Goal: Task Accomplishment & Management: Use online tool/utility

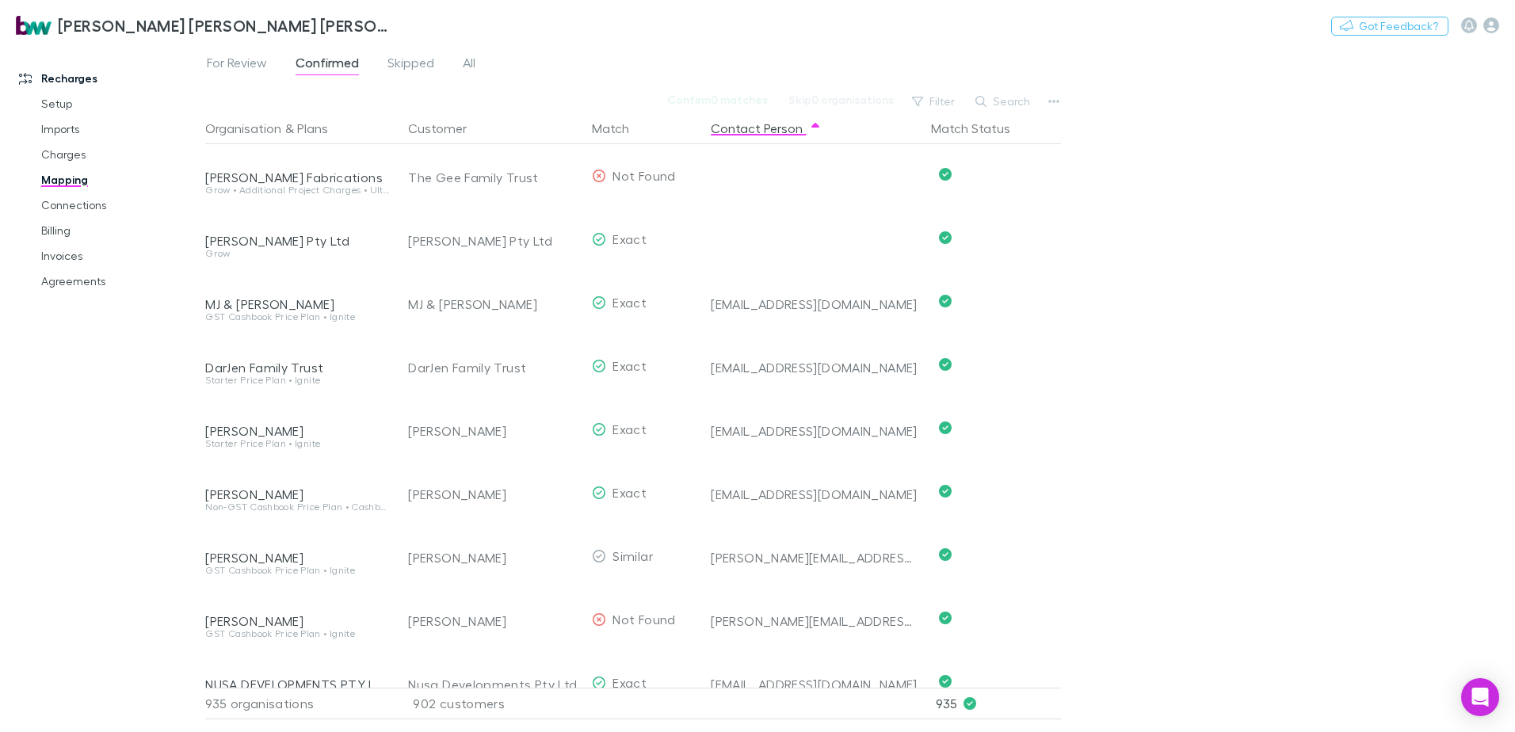
click at [59, 184] on link "Mapping" at bounding box center [119, 179] width 189 height 25
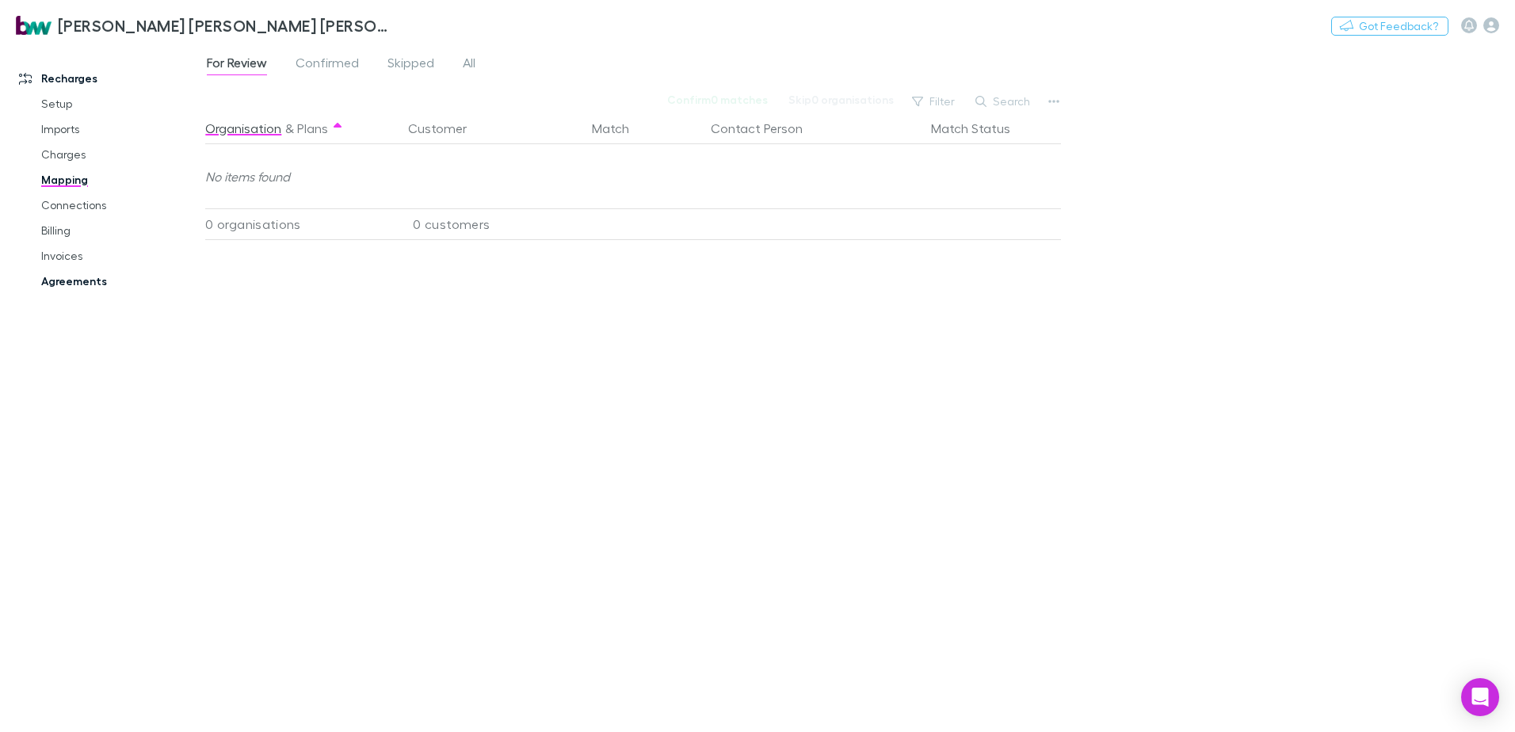
click at [62, 284] on link "Agreements" at bounding box center [119, 281] width 189 height 25
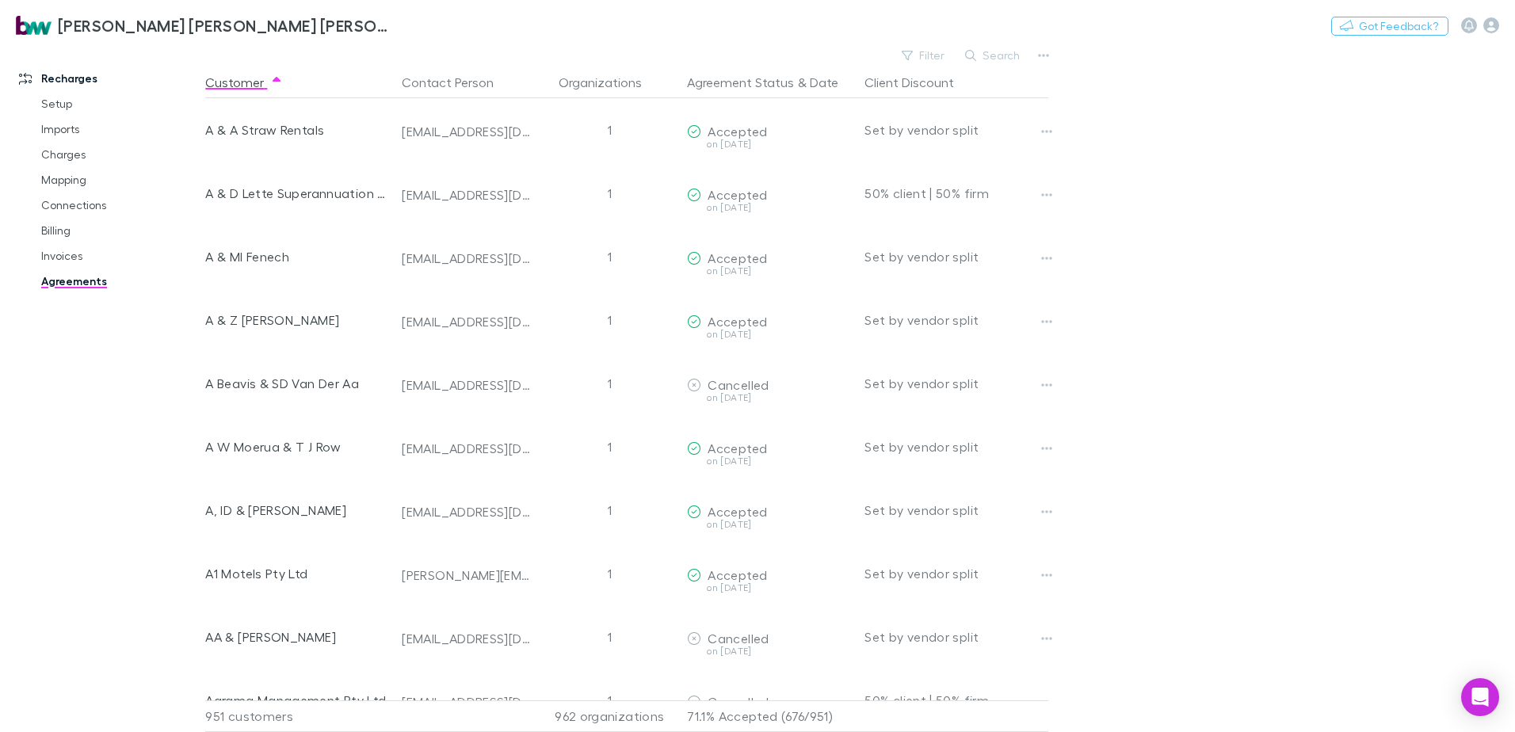
click at [77, 280] on link "Agreements" at bounding box center [119, 281] width 189 height 25
click at [739, 84] on button "Agreement Status" at bounding box center [740, 83] width 107 height 32
click at [758, 87] on button "Agreement Status" at bounding box center [740, 83] width 107 height 32
click at [424, 78] on button "Contact Person" at bounding box center [457, 83] width 111 height 32
click at [80, 181] on link "Mapping" at bounding box center [119, 179] width 189 height 25
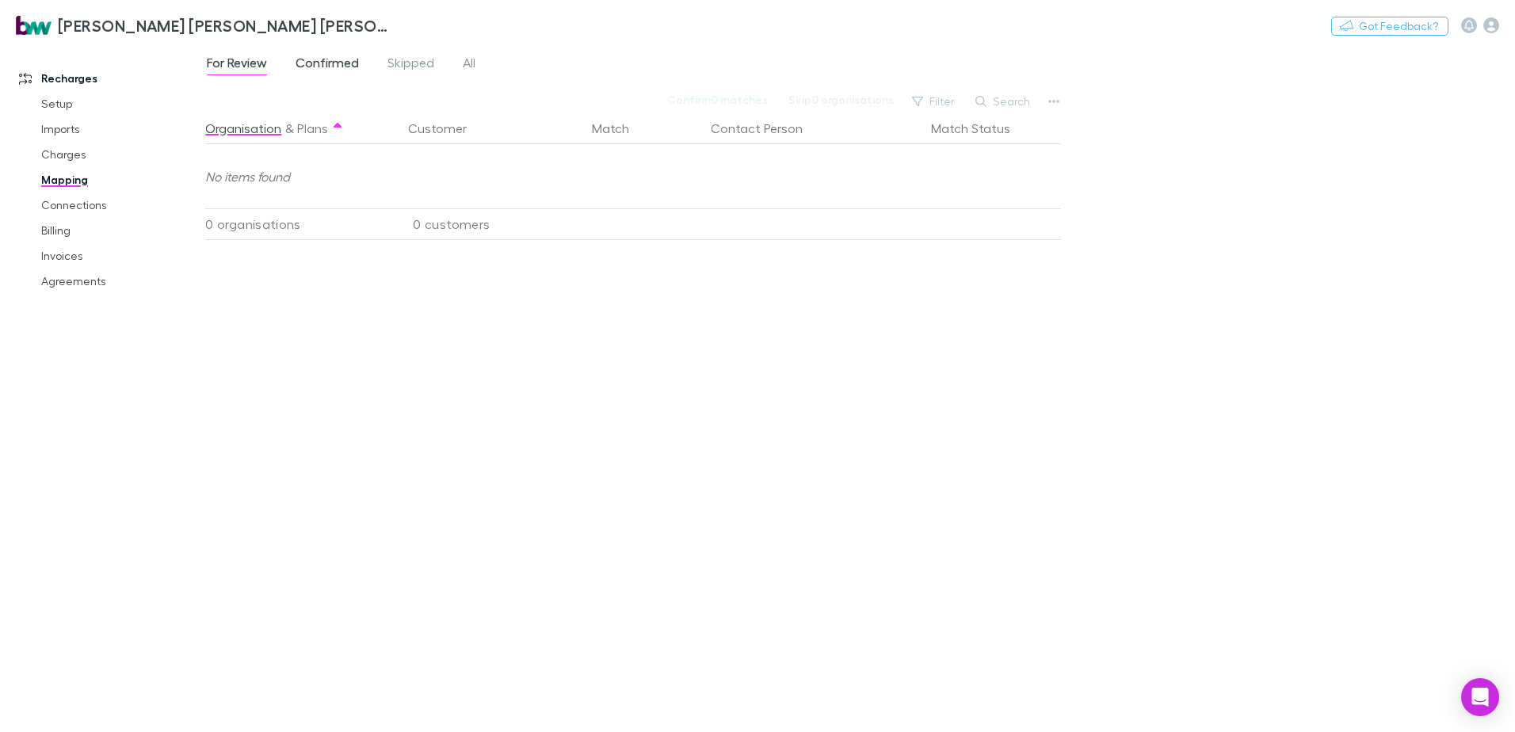
click at [344, 65] on span "Confirmed" at bounding box center [327, 65] width 63 height 21
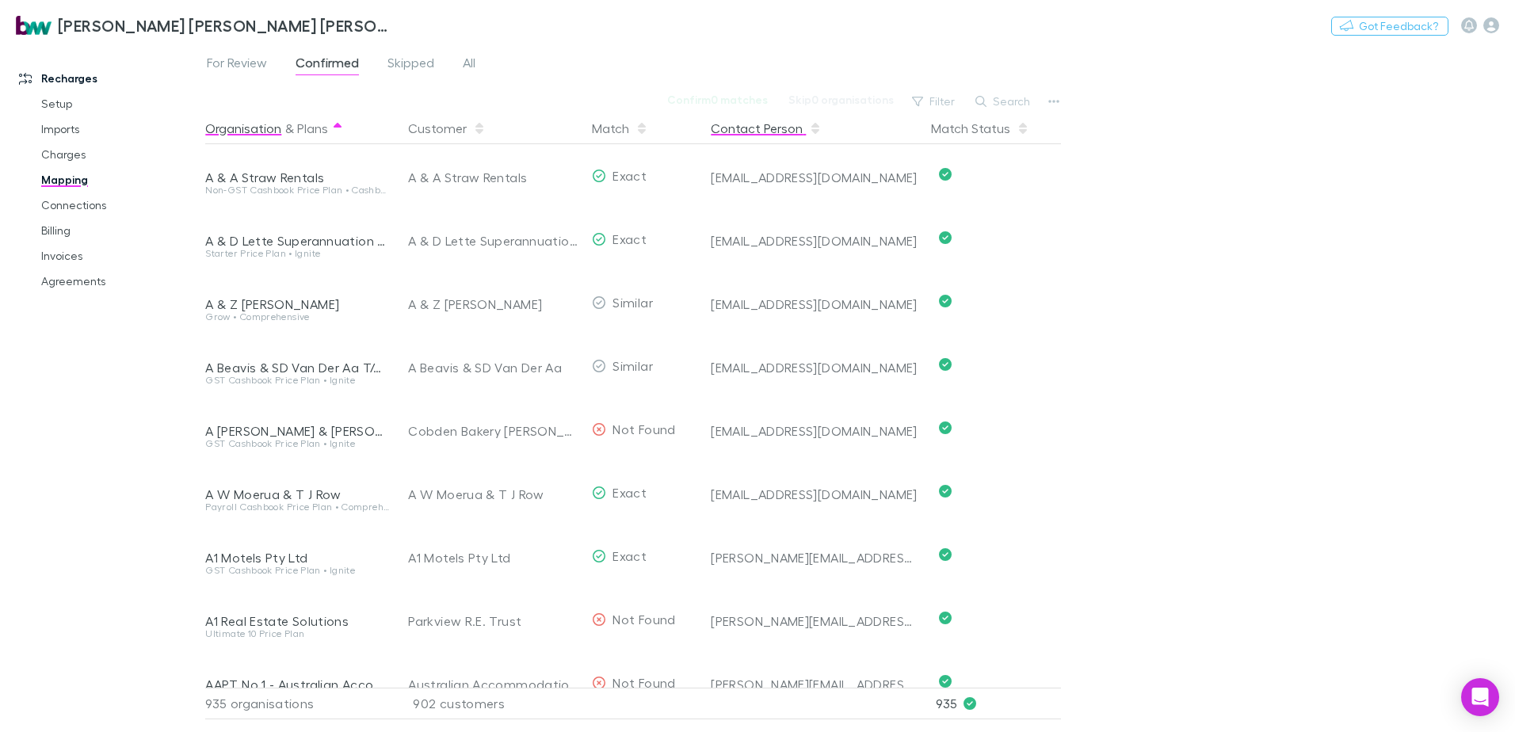
click at [739, 126] on button "Contact Person" at bounding box center [766, 129] width 111 height 32
